Goal: Use online tool/utility

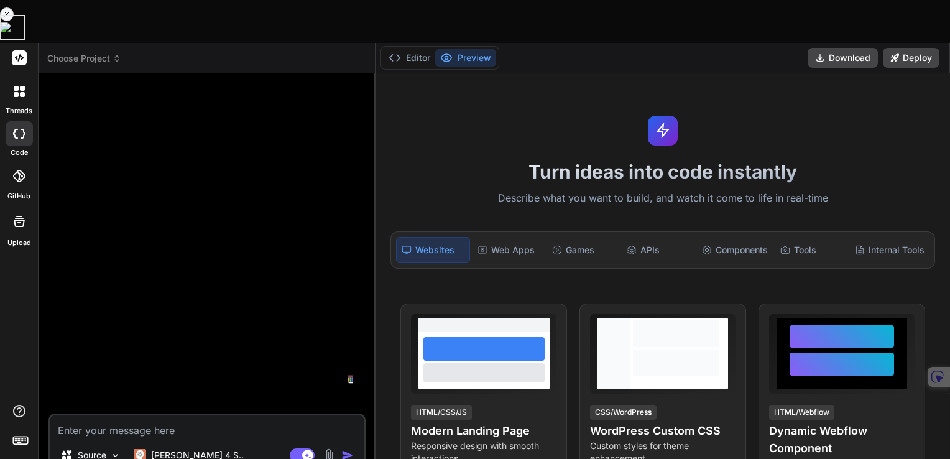
click at [25, 40] on button at bounding box center [12, 27] width 25 height 25
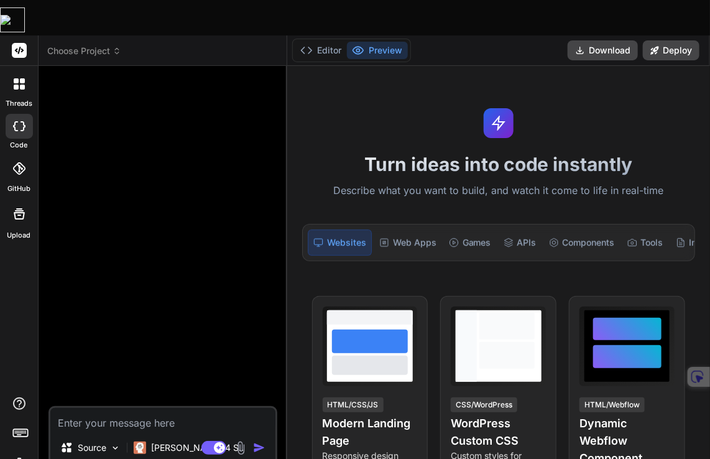
click at [364, 66] on div "Turn ideas into code instantly Describe what you want to build, and watch it co…" at bounding box center [498, 280] width 423 height 428
click at [235, 119] on div at bounding box center [164, 241] width 226 height 330
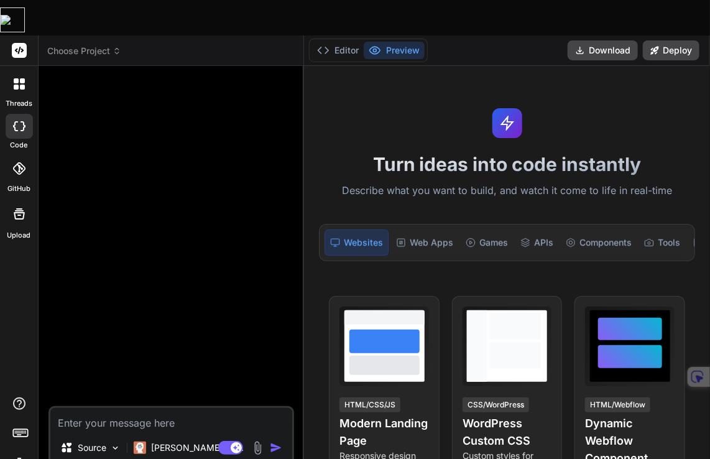
type textarea "x"
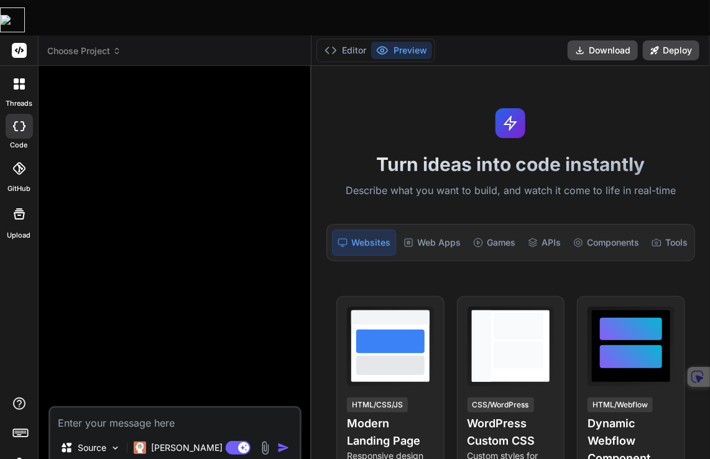
drag, startPoint x: 286, startPoint y: 120, endPoint x: 288, endPoint y: 158, distance: 38.0
click at [288, 158] on div "Custom Bot Bind AI Web Search Created with Pixso. Code Generator Source [PERSON…" at bounding box center [175, 280] width 273 height 428
drag, startPoint x: 406, startPoint y: 77, endPoint x: 418, endPoint y: 85, distance: 14.5
click at [406, 78] on div "Turn ideas into code instantly Describe what you want to build, and watch it co…" at bounding box center [510, 280] width 399 height 428
click at [512, 153] on h1 "Turn ideas into code instantly" at bounding box center [511, 164] width 384 height 22
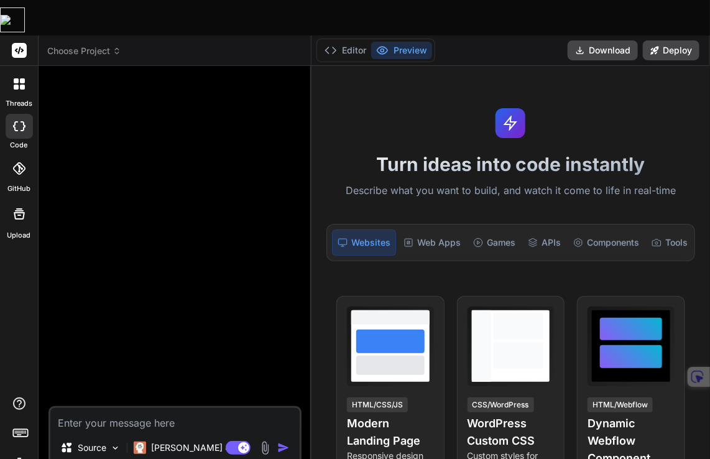
click at [514, 153] on h1 "Turn ideas into code instantly" at bounding box center [511, 164] width 384 height 22
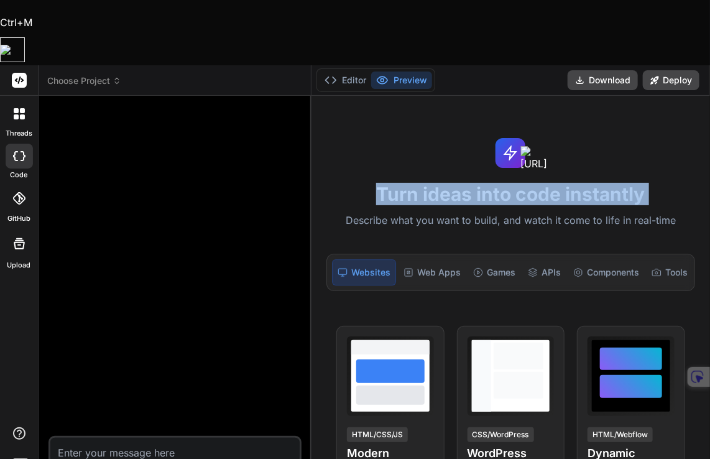
click at [514, 183] on h1 "Turn ideas into code instantly" at bounding box center [511, 194] width 384 height 22
click at [374, 109] on div "Turn ideas into code instantly Describe what you want to build, and watch it co…" at bounding box center [510, 310] width 399 height 428
